Goal: Task Accomplishment & Management: Use online tool/utility

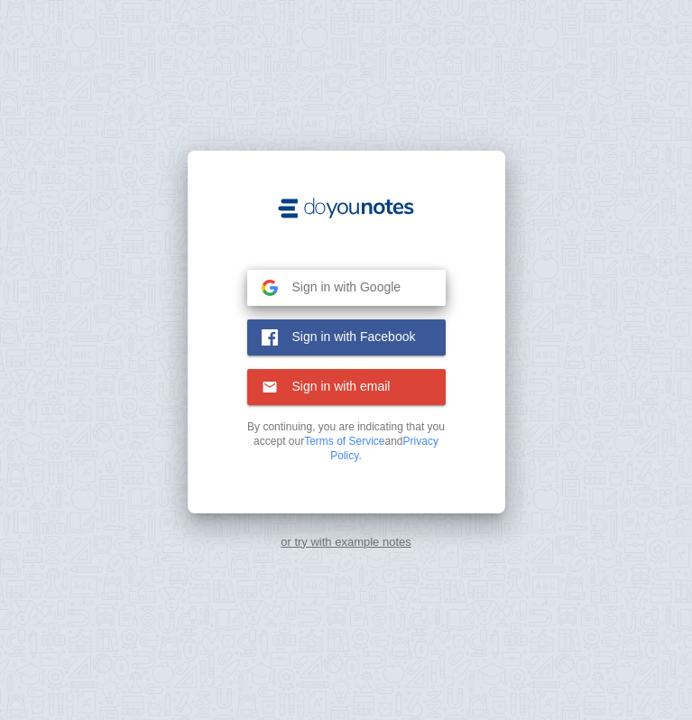
click at [372, 280] on span "Sign in with Google" at bounding box center [340, 287] width 124 height 16
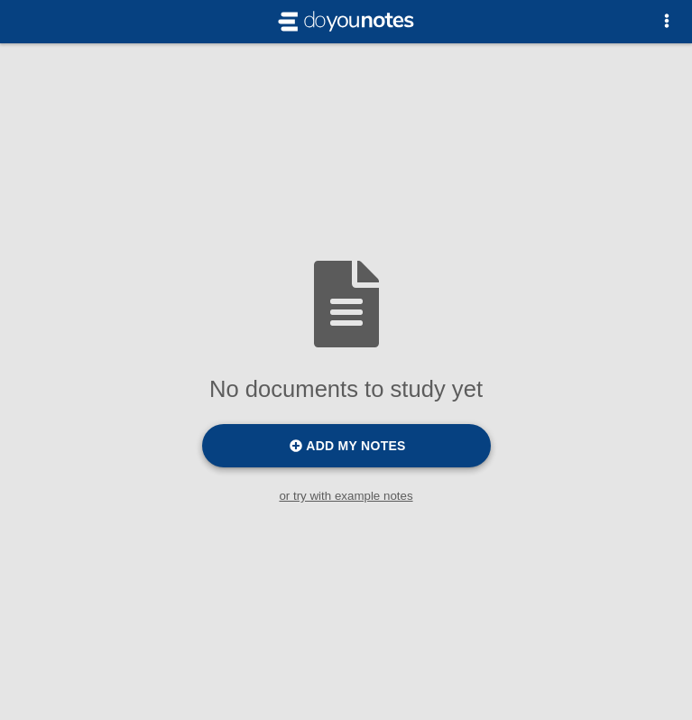
click at [354, 456] on label "Add my notes" at bounding box center [346, 445] width 289 height 43
click at [0, 0] on input "Add my notes" at bounding box center [0, 0] width 0 height 0
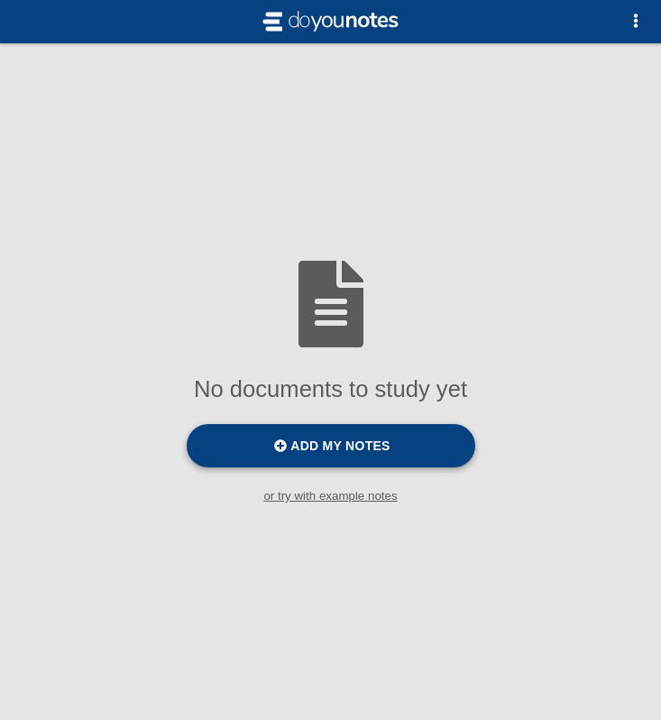
click at [406, 455] on label "Add my notes" at bounding box center [331, 445] width 289 height 43
click at [0, 0] on input "Add my notes" at bounding box center [0, 0] width 0 height 0
click at [379, 466] on label "Add my notes" at bounding box center [331, 445] width 289 height 43
click at [0, 0] on input "Add my notes" at bounding box center [0, 0] width 0 height 0
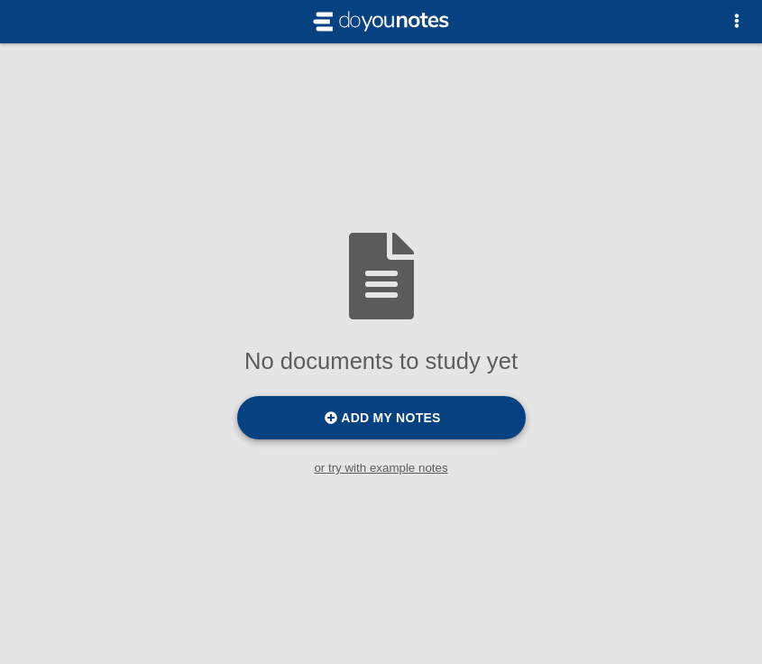
click at [451, 412] on label "Add my notes" at bounding box center [381, 417] width 289 height 43
click at [0, 0] on input "Add my notes" at bounding box center [0, 0] width 0 height 0
click at [411, 477] on div "No documents to study yet Add my notes or try with example notes" at bounding box center [381, 353] width 762 height 271
click at [411, 476] on div "No documents to study yet Add my notes or try with example notes" at bounding box center [381, 353] width 762 height 271
click at [411, 472] on small "or try with example notes" at bounding box center [381, 468] width 762 height 14
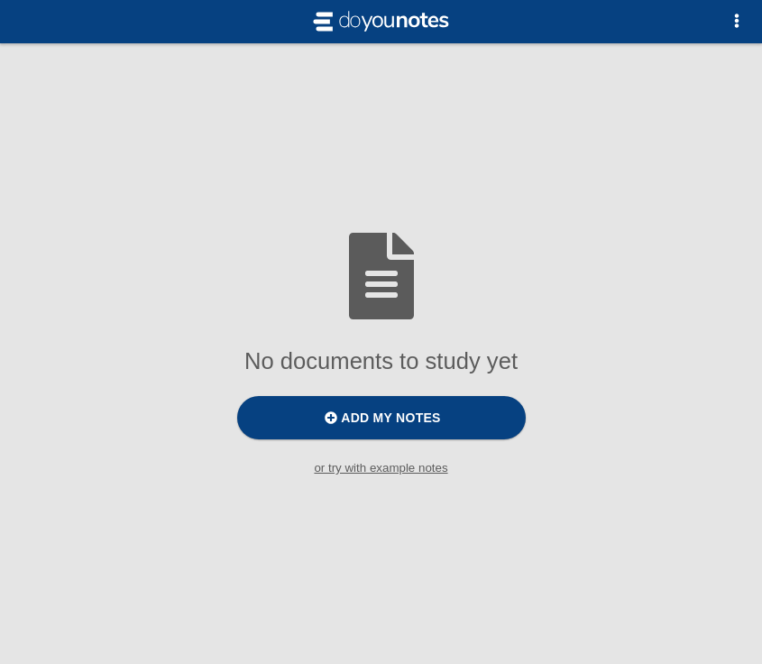
click at [429, 447] on div "No documents to study yet Add my notes or try with example notes" at bounding box center [381, 353] width 762 height 271
click at [425, 428] on label "Add my notes" at bounding box center [381, 417] width 289 height 43
click at [0, 0] on input "Add my notes" at bounding box center [0, 0] width 0 height 0
click at [479, 417] on label "Add my notes" at bounding box center [381, 417] width 289 height 43
click at [0, 0] on input "Add my notes" at bounding box center [0, 0] width 0 height 0
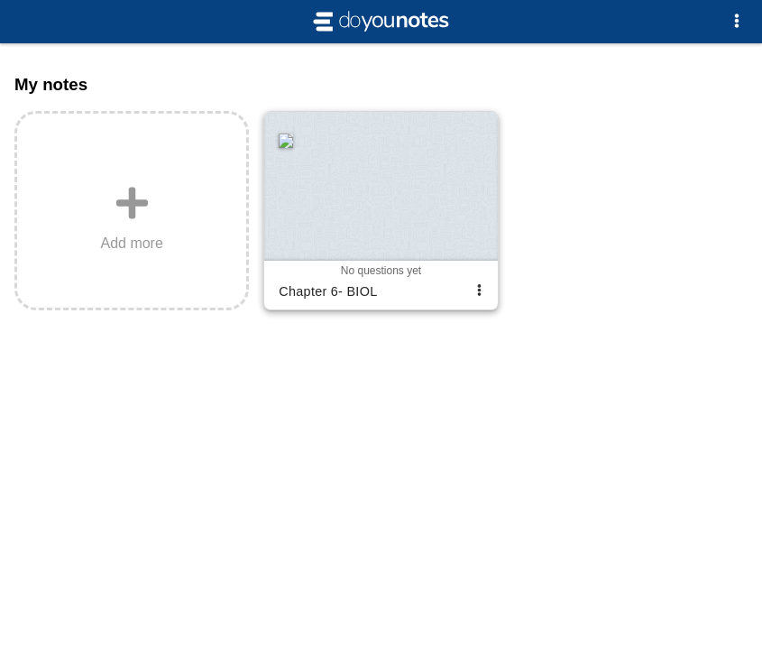
click at [417, 209] on div at bounding box center [380, 186] width 233 height 148
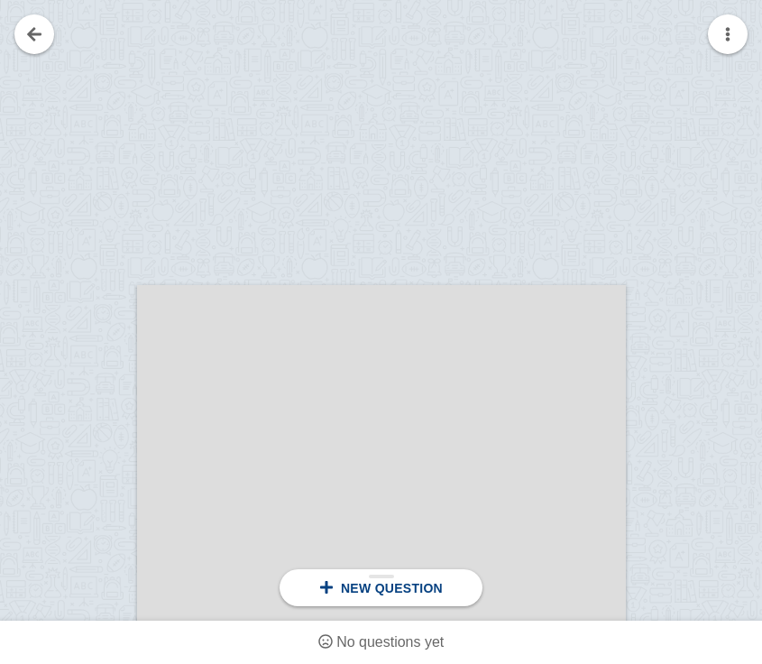
click at [419, 594] on span "New question" at bounding box center [392, 588] width 102 height 14
click at [108, 468] on div at bounding box center [94, 614] width 86 height 632
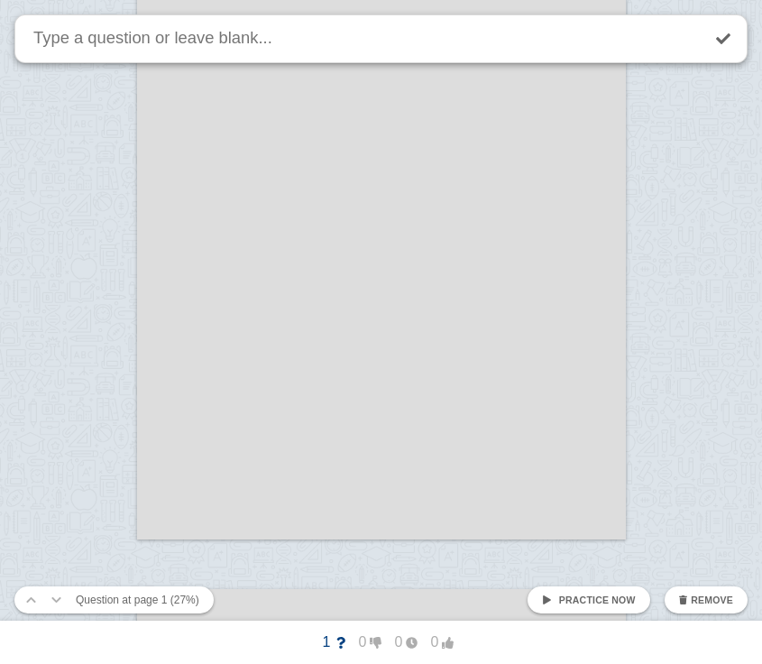
scroll to position [2038, 0]
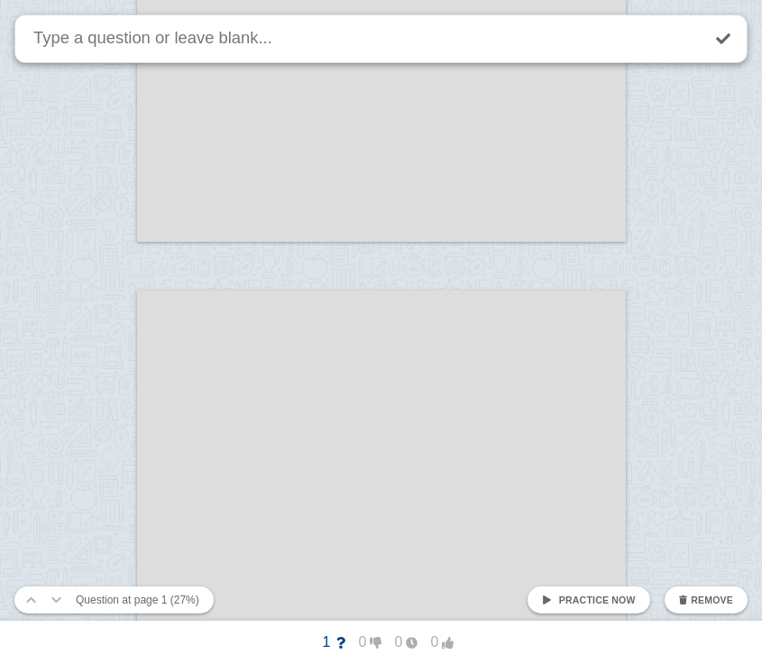
click at [576, 592] on link "Practice now" at bounding box center [589, 599] width 122 height 27
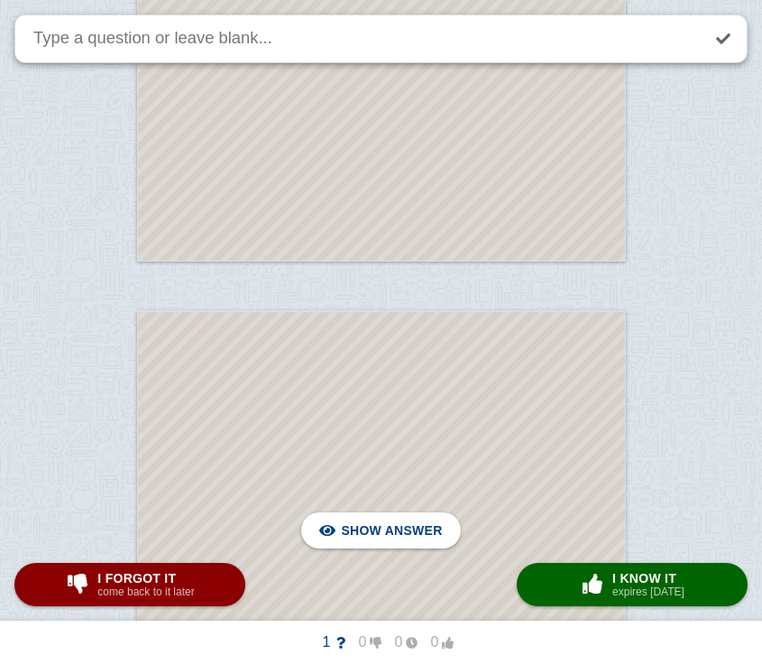
click at [409, 352] on div at bounding box center [381, 627] width 487 height 630
